Goal: Information Seeking & Learning: Learn about a topic

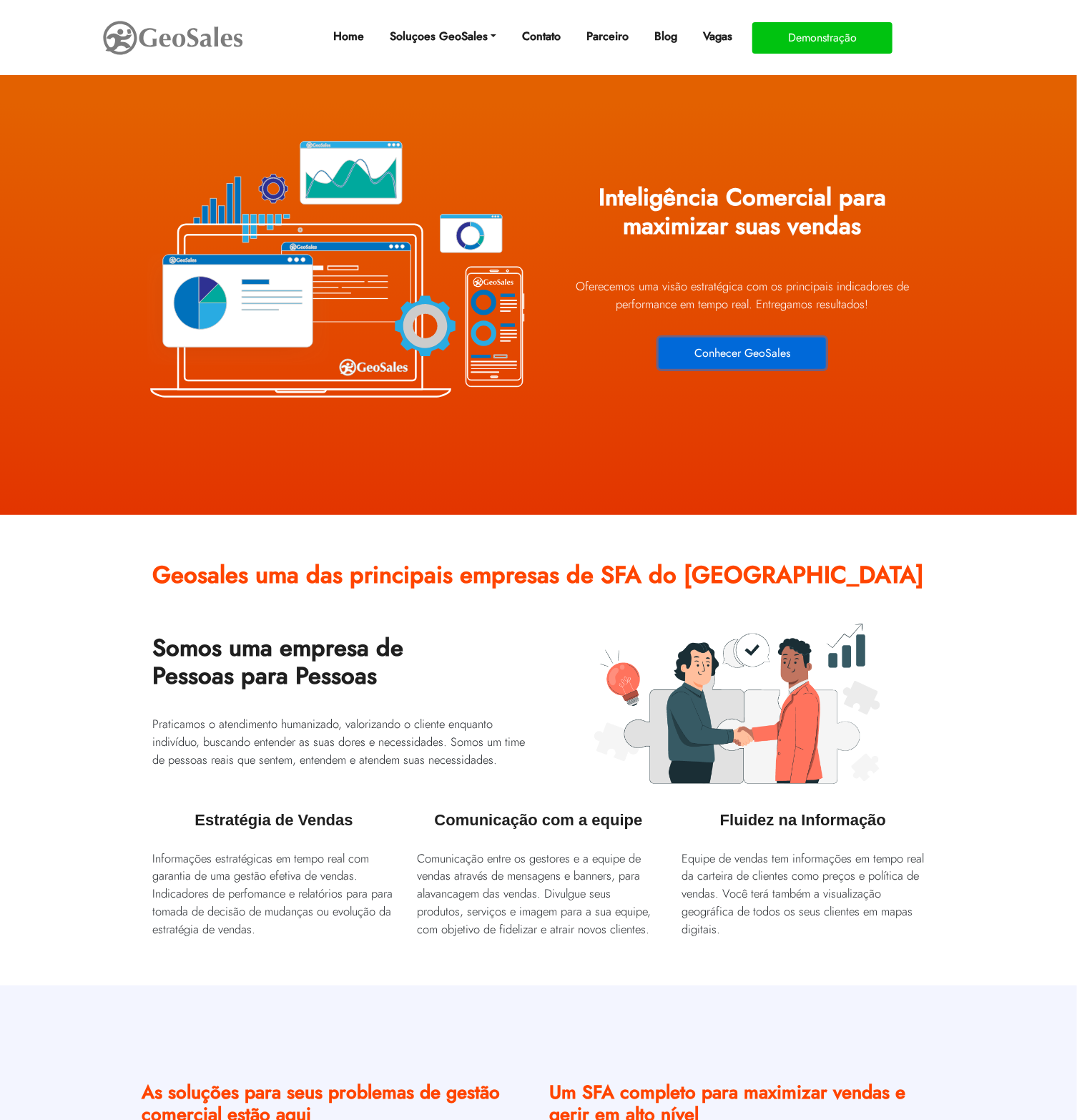
click at [784, 347] on button "Conhecer GeoSales" at bounding box center [742, 353] width 167 height 31
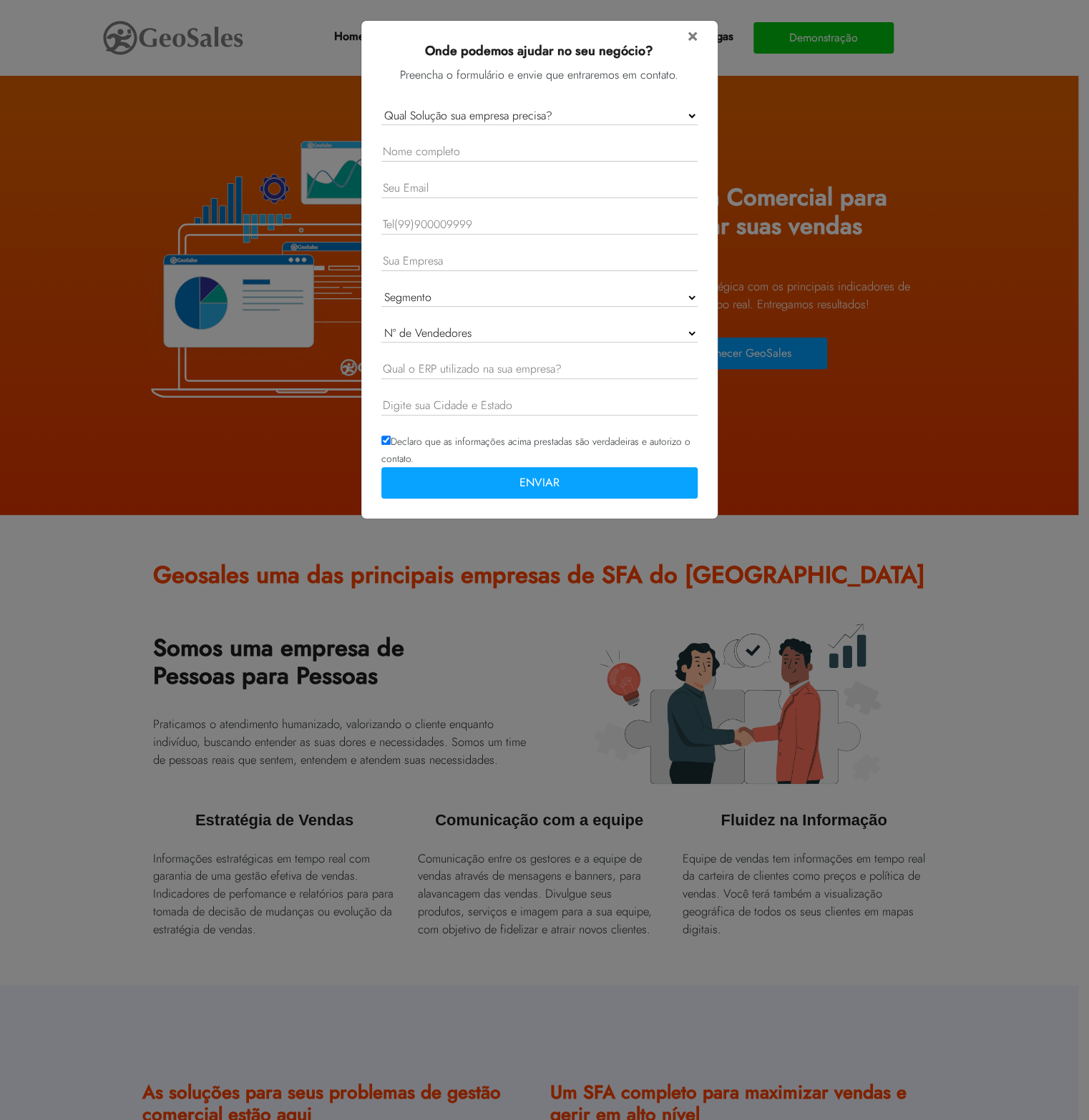
click at [679, 119] on select "Qual Solução sua empresa precisa? GeoSales Força de Vendas GeoSales Intelligenc…" at bounding box center [539, 116] width 316 height 19
click at [696, 38] on span "×" at bounding box center [692, 34] width 10 height 25
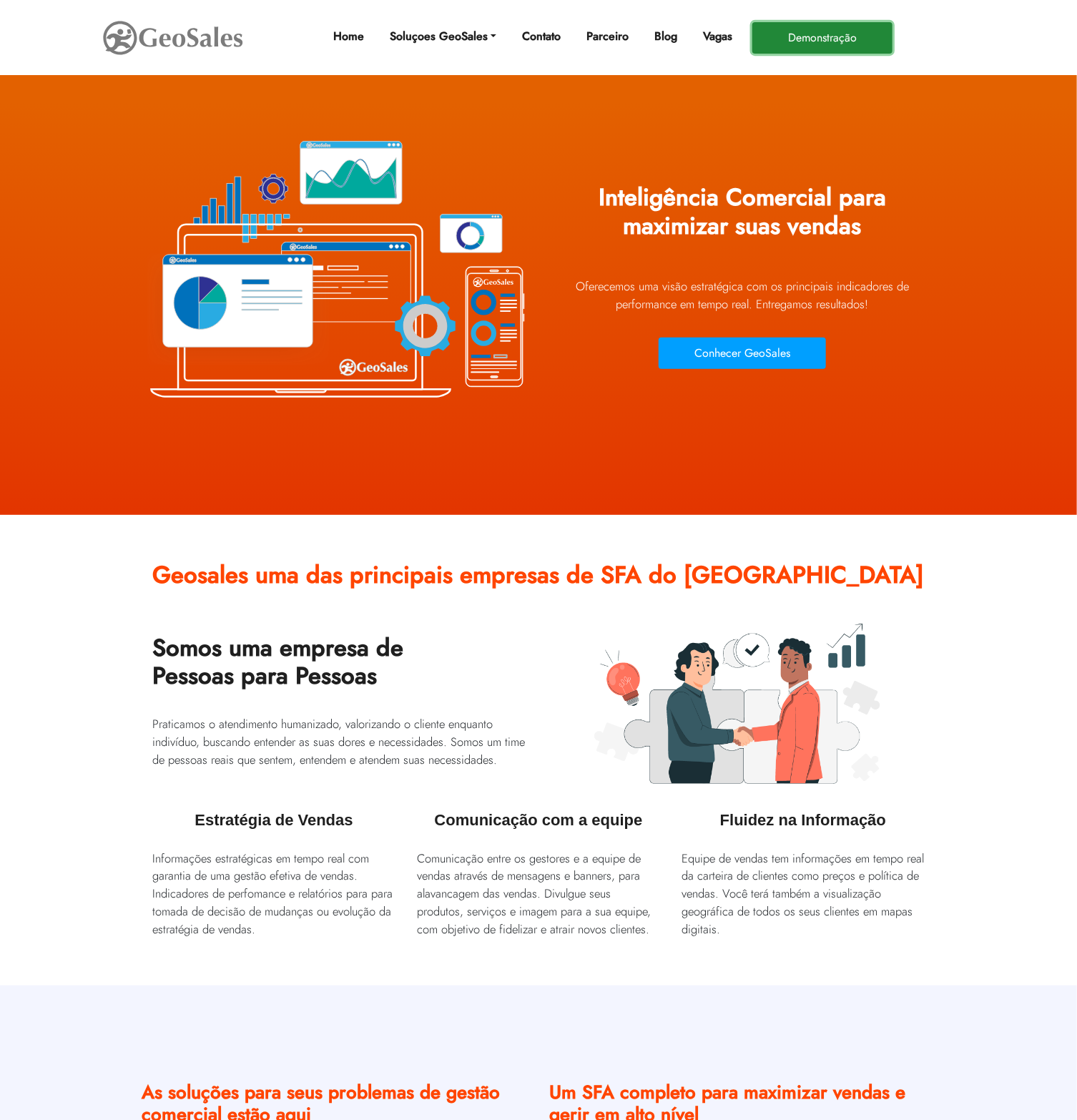
click at [820, 34] on button "Demonstração" at bounding box center [822, 38] width 140 height 31
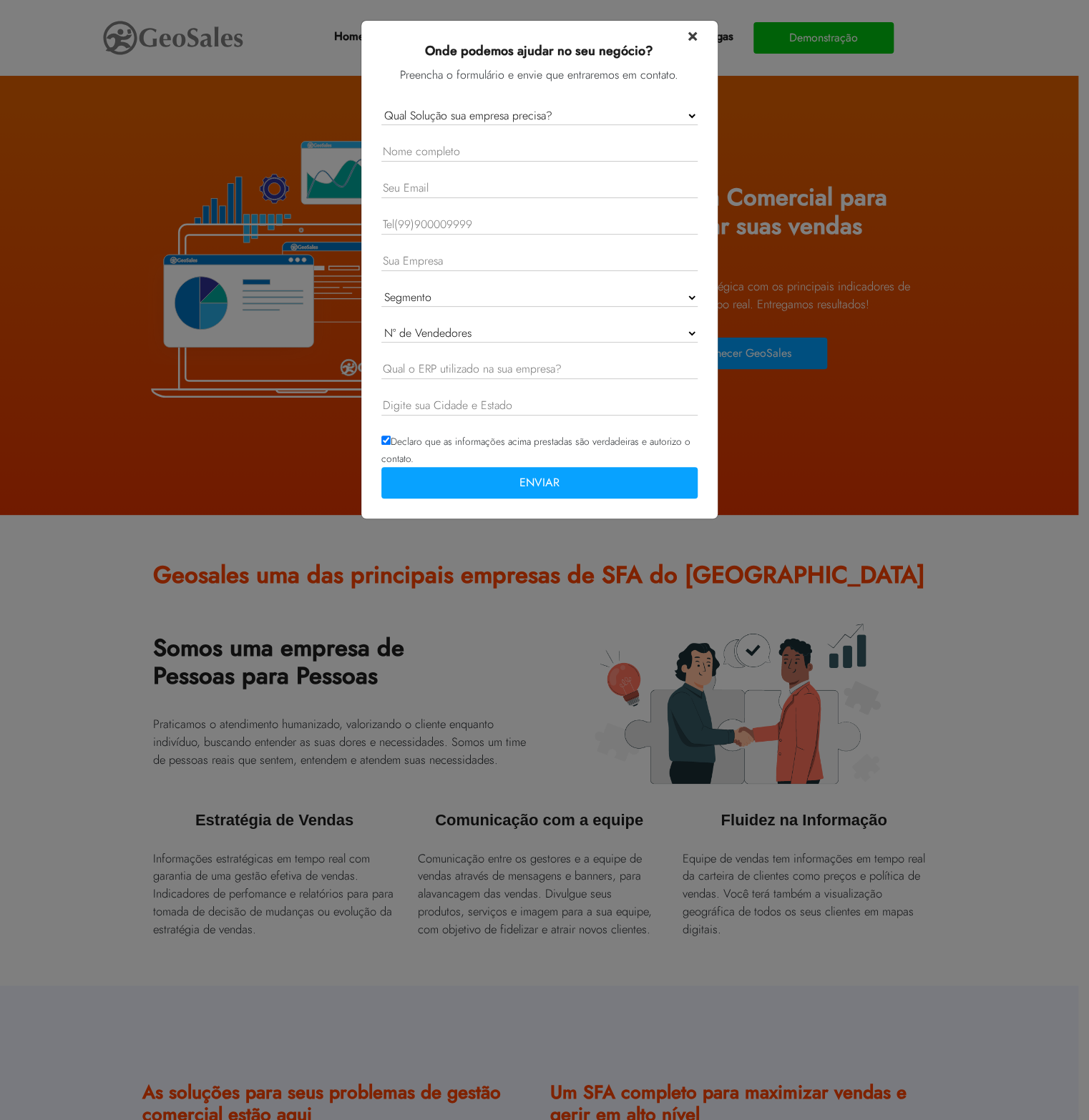
click at [696, 38] on span "×" at bounding box center [692, 34] width 10 height 25
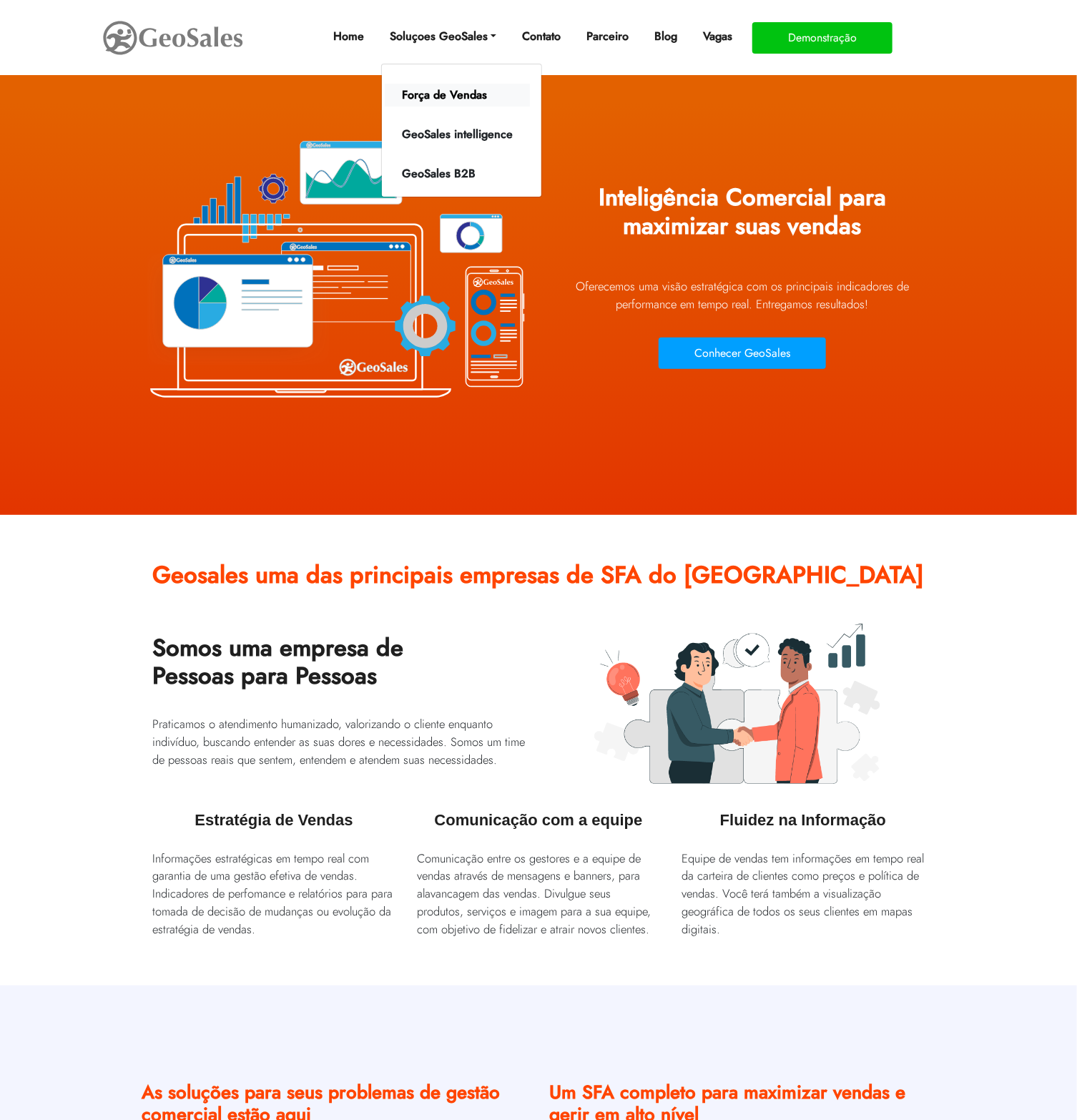
click at [438, 97] on link "Força de Vendas" at bounding box center [457, 95] width 145 height 23
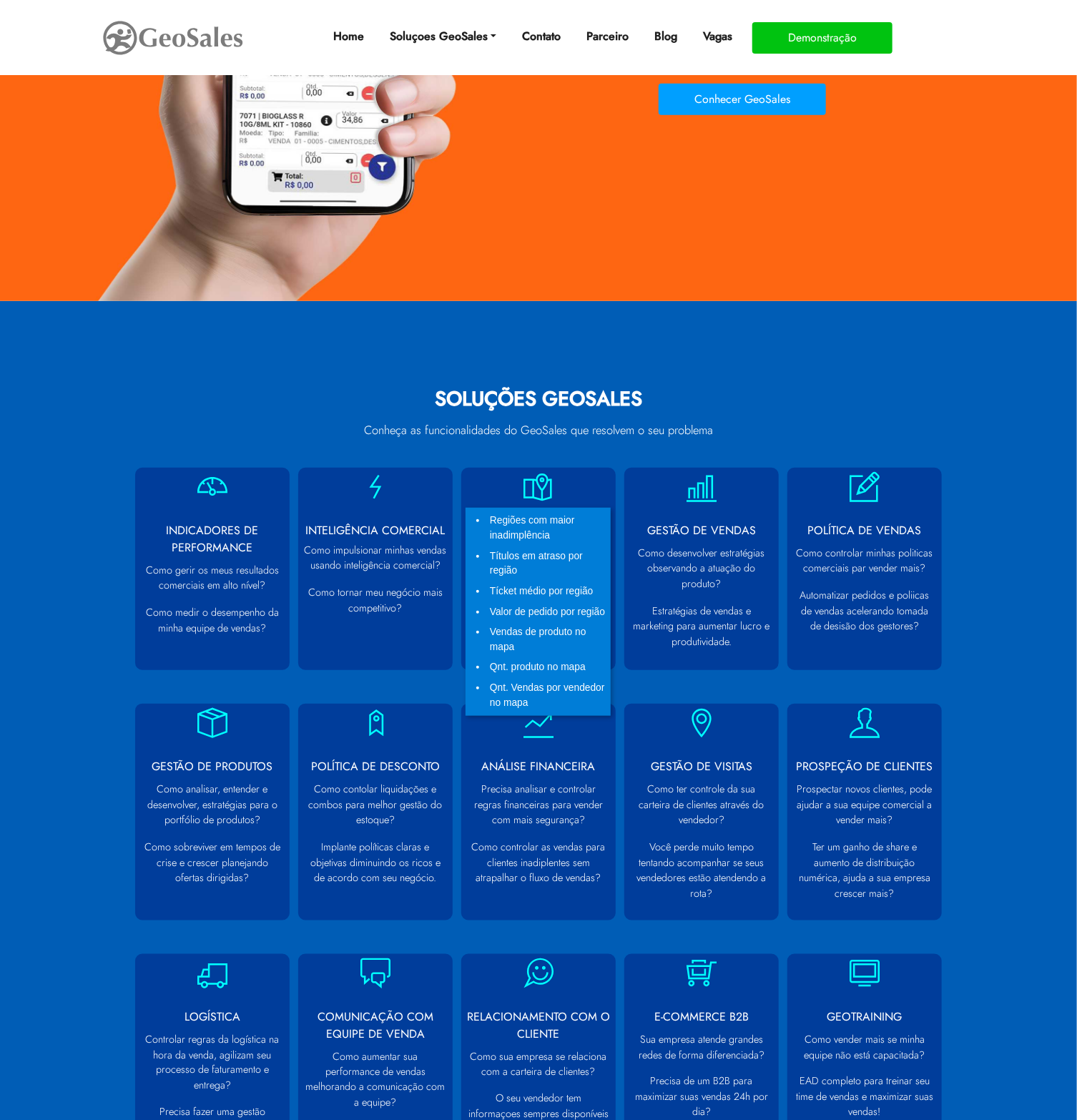
scroll to position [286, 0]
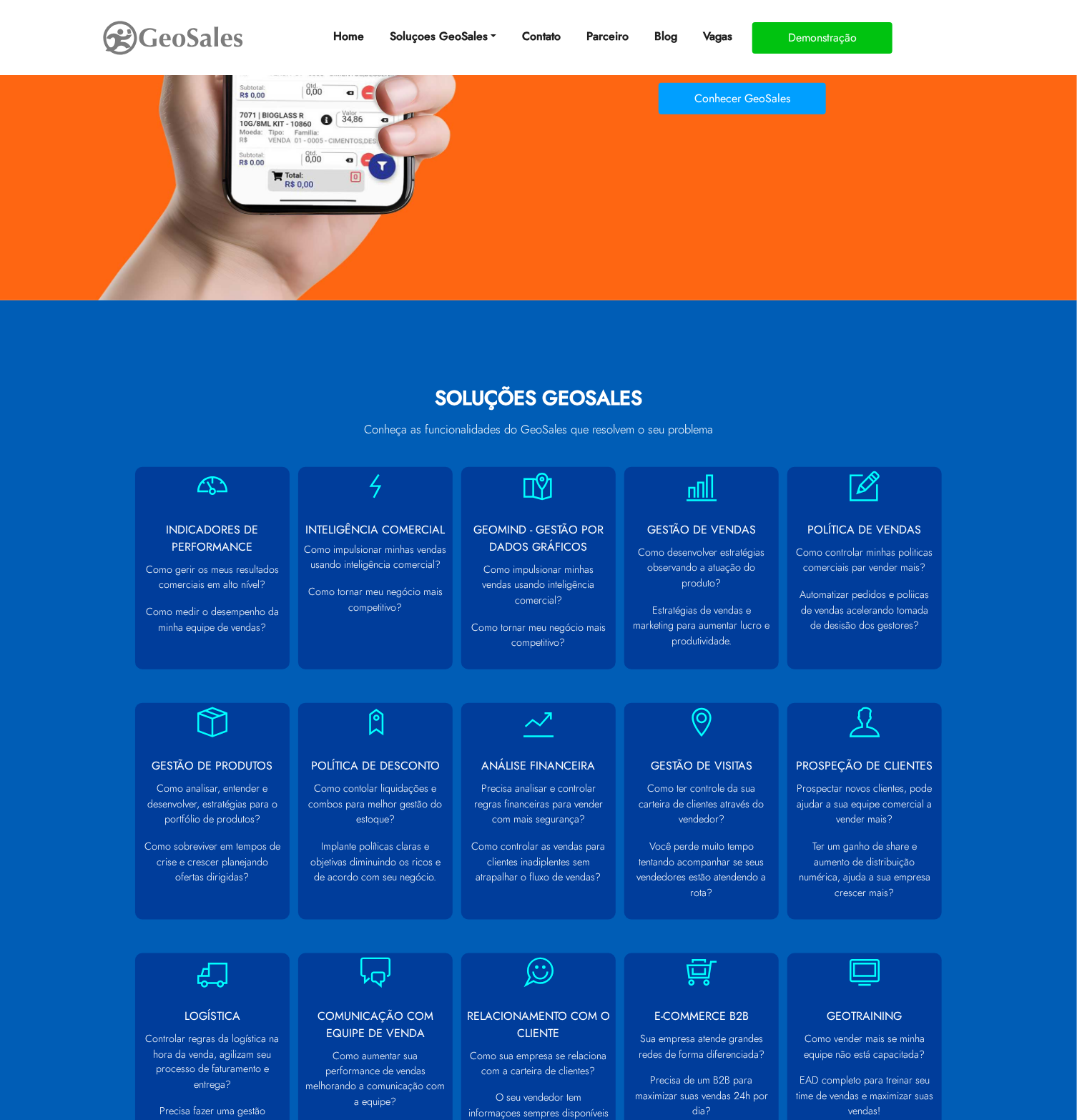
click at [100, 603] on section "SOLUÇÕES GEOSALES Conheça as funcionalidades do GeoSales que resolvem o seu pro…" at bounding box center [538, 813] width 1077 height 1026
click at [349, 442] on div "SOLUÇÕES GEOSALES Conheça as funcionalidades do GeoSales que resolvem o seu pro…" at bounding box center [538, 821] width 815 height 869
